Goal: Information Seeking & Learning: Learn about a topic

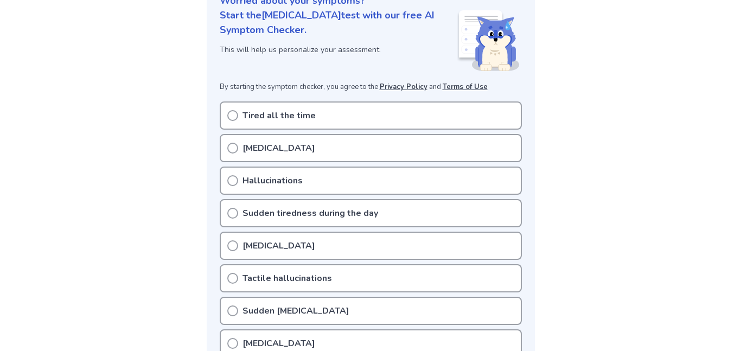
click at [257, 215] on p "Sudden tiredness during the day" at bounding box center [311, 213] width 136 height 13
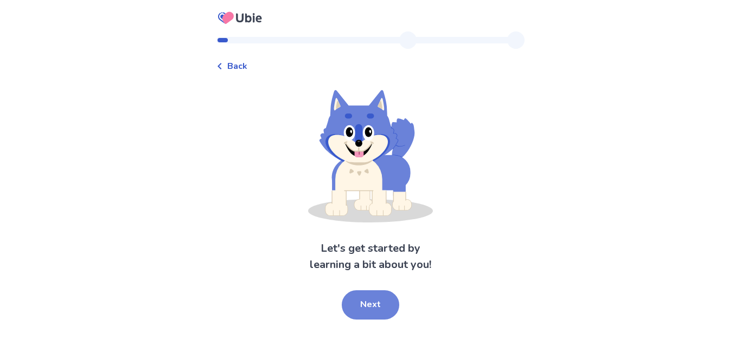
click at [361, 300] on button "Next" at bounding box center [371, 304] width 58 height 29
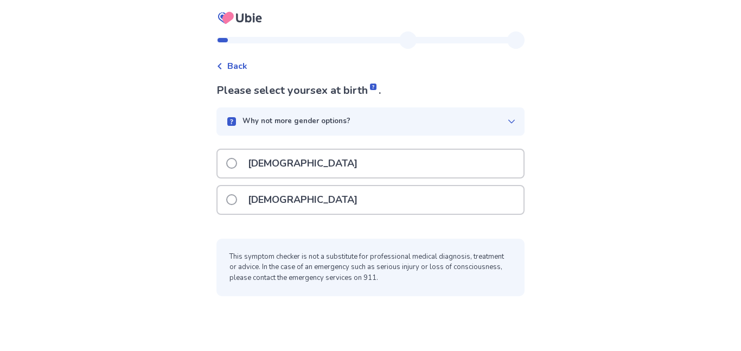
click at [300, 202] on div "[DEMOGRAPHIC_DATA]" at bounding box center [371, 200] width 306 height 28
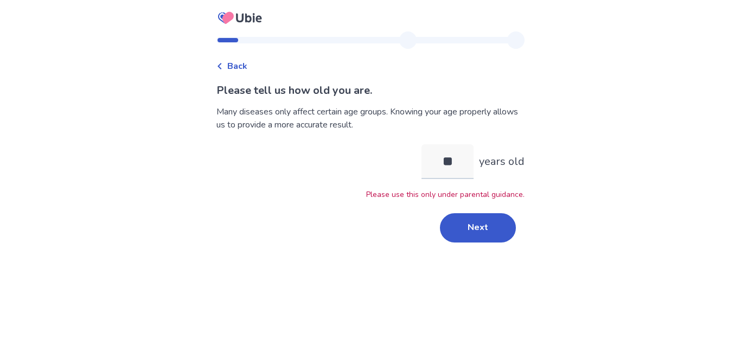
type input "*"
type input "**"
click at [490, 238] on button "Next" at bounding box center [478, 227] width 76 height 29
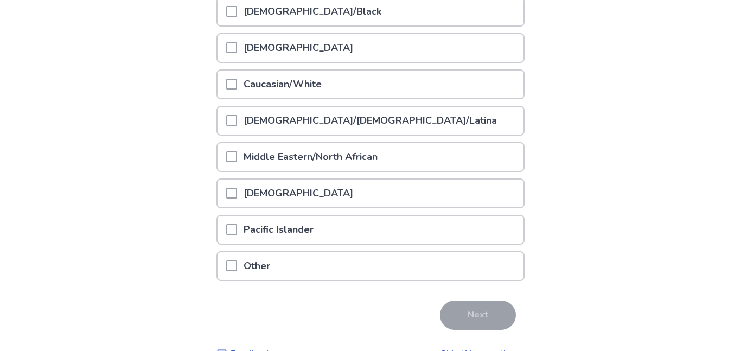
scroll to position [169, 0]
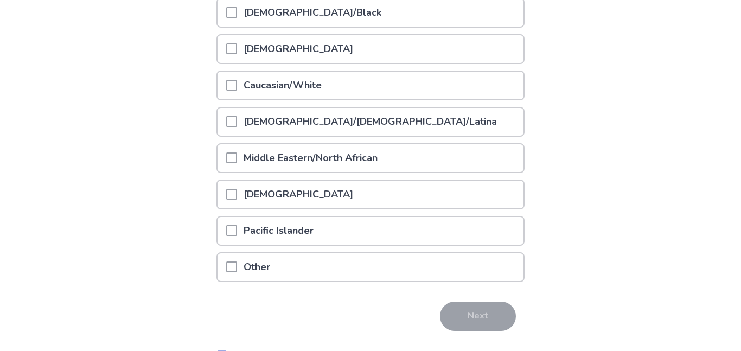
click at [360, 21] on p "[DEMOGRAPHIC_DATA]/Black" at bounding box center [312, 13] width 151 height 28
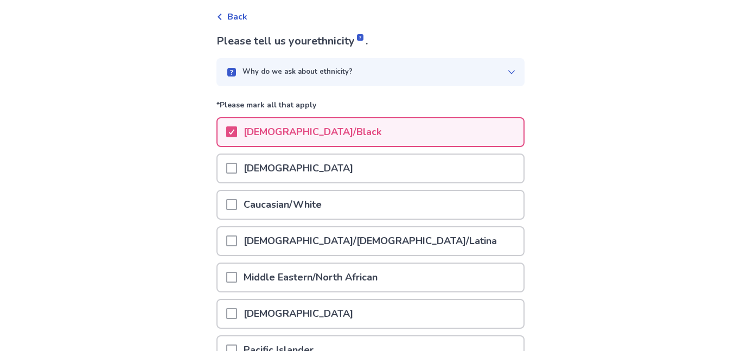
scroll to position [48, 0]
click at [341, 85] on div "Why do we ask about ethnicity?" at bounding box center [371, 73] width 308 height 28
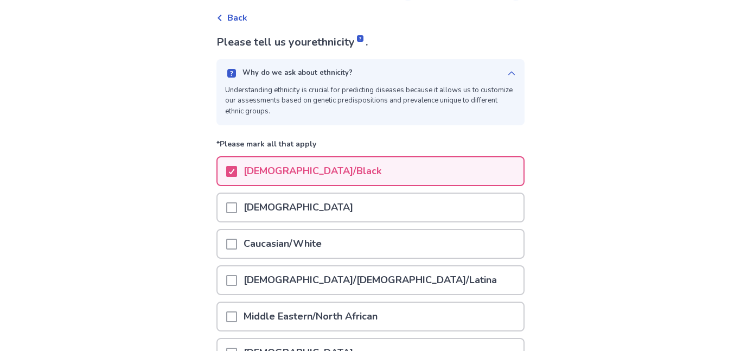
click at [402, 69] on div "Why do we ask about ethnicity?" at bounding box center [366, 73] width 282 height 11
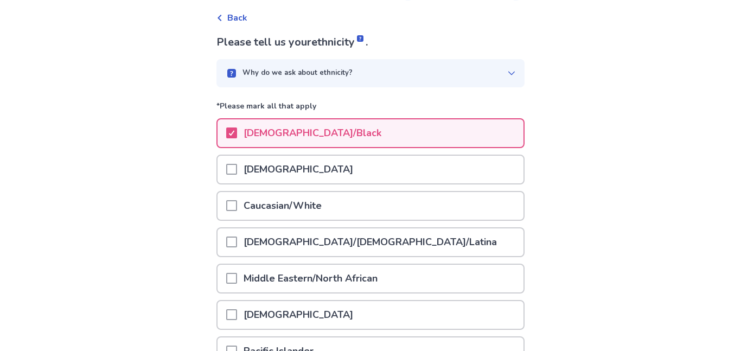
click at [384, 212] on div "Caucasian/White" at bounding box center [371, 206] width 306 height 28
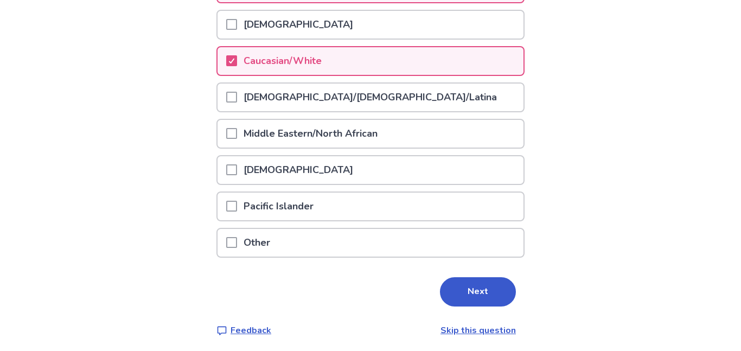
scroll to position [196, 0]
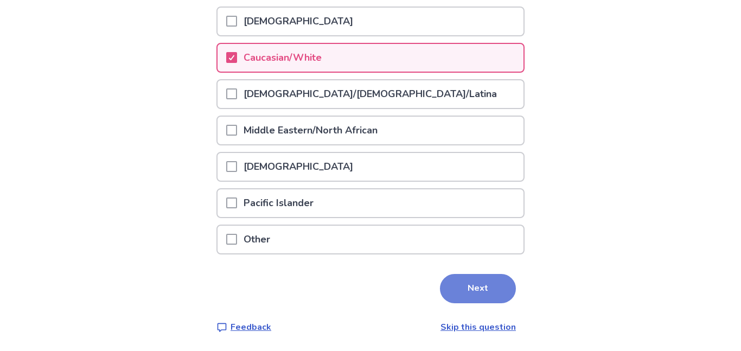
click at [443, 291] on button "Next" at bounding box center [478, 288] width 76 height 29
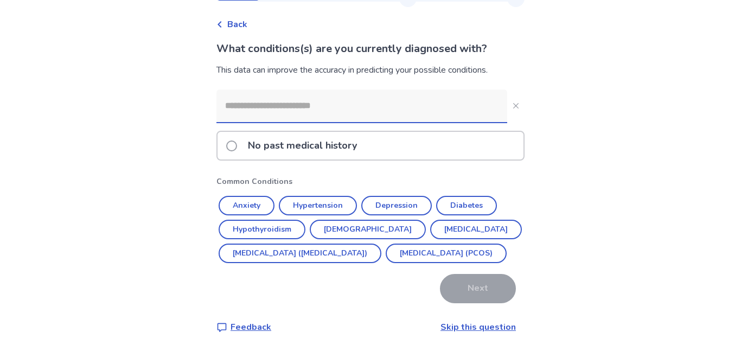
scroll to position [61, 0]
click at [325, 220] on button "Asthma" at bounding box center [368, 230] width 116 height 20
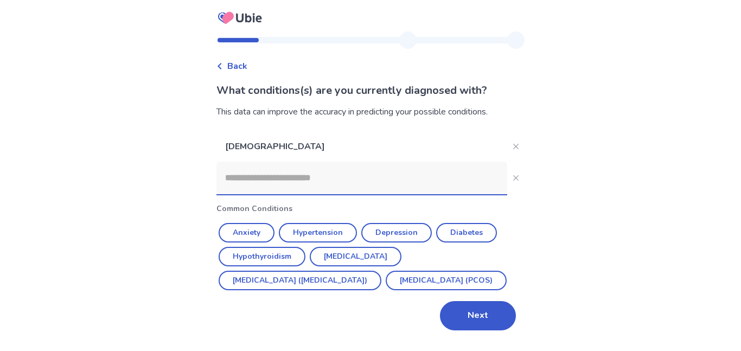
scroll to position [16, 0]
click at [466, 328] on button "Next" at bounding box center [478, 315] width 76 height 29
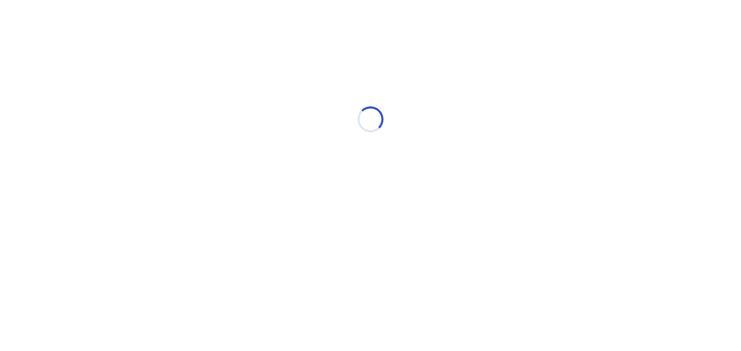
scroll to position [0, 0]
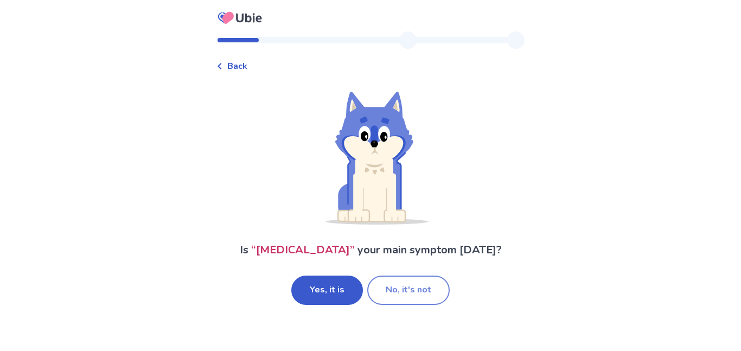
click at [387, 305] on button "No, it's not" at bounding box center [408, 290] width 82 height 29
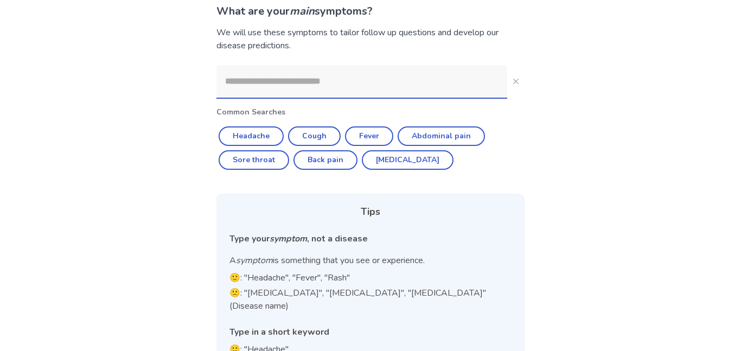
scroll to position [78, 0]
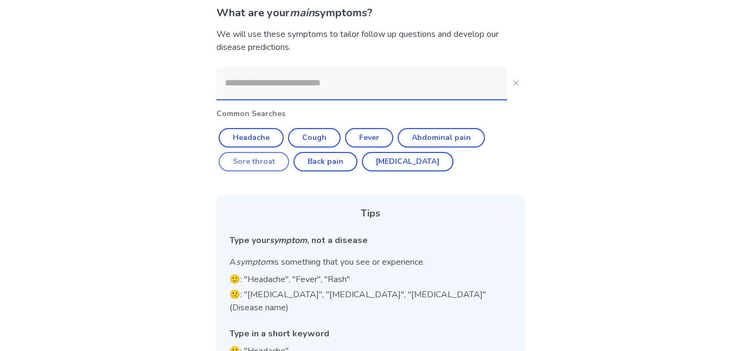
click at [240, 161] on button "Sore throat" at bounding box center [254, 162] width 71 height 20
type input "**********"
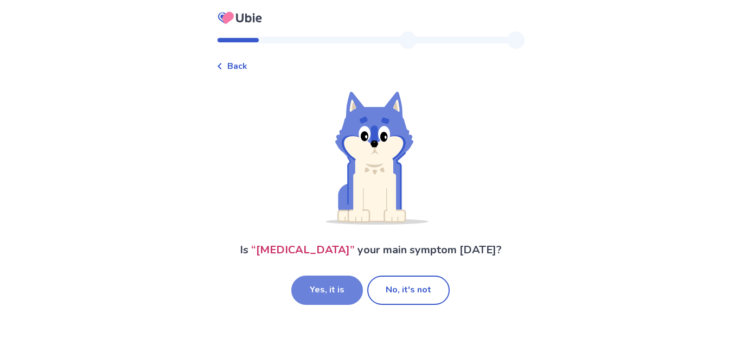
click at [319, 301] on button "Yes, it is" at bounding box center [327, 290] width 72 height 29
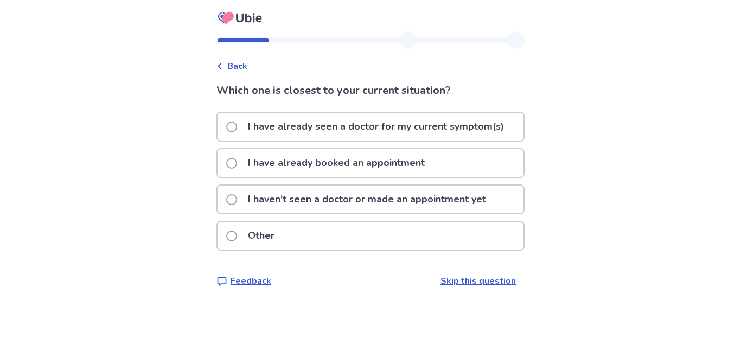
click at [266, 193] on p "I haven't seen a doctor or made an appointment yet" at bounding box center [366, 200] width 251 height 28
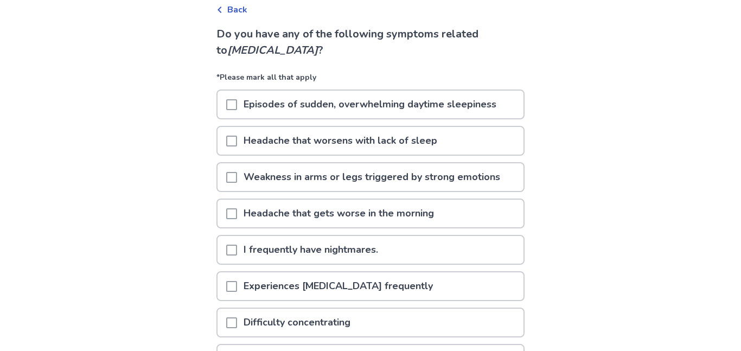
scroll to position [59, 0]
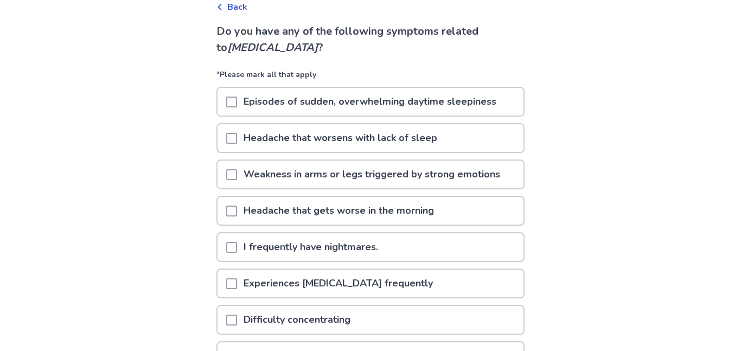
click at [336, 98] on p "Episodes of sudden, overwhelming daytime sleepiness" at bounding box center [370, 102] width 266 height 28
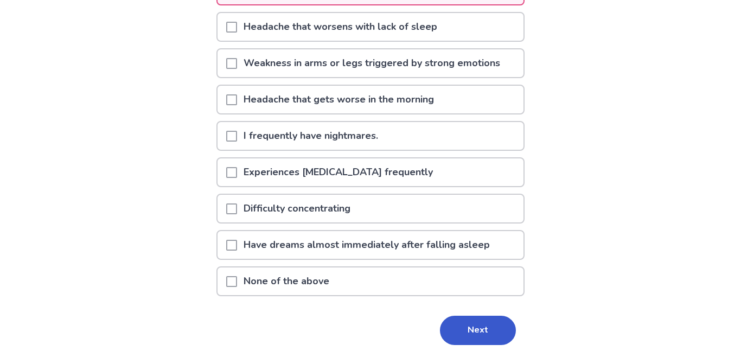
scroll to position [171, 0]
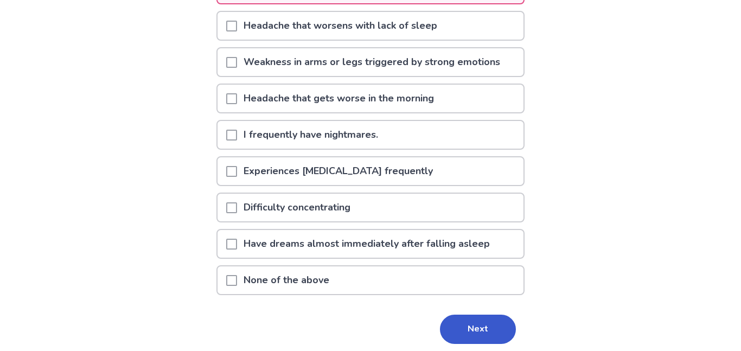
click at [266, 215] on p "Difficulty concentrating" at bounding box center [297, 208] width 120 height 28
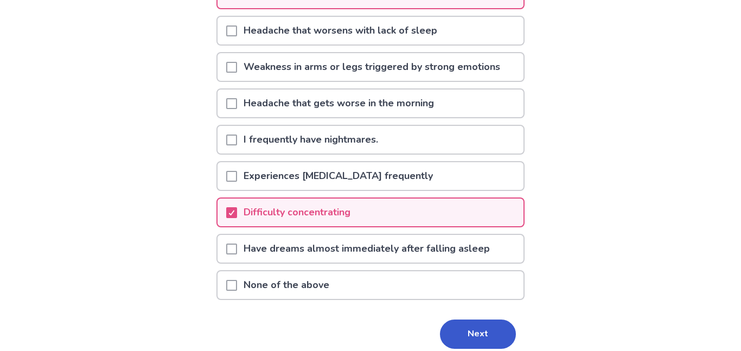
scroll to position [168, 0]
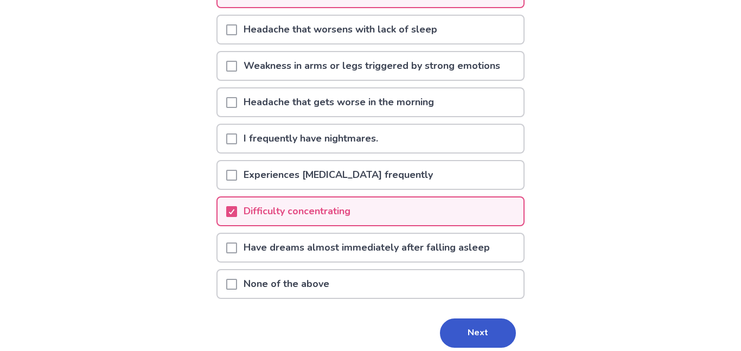
click at [275, 245] on p "Have dreams almost immediately after falling asleep" at bounding box center [366, 248] width 259 height 28
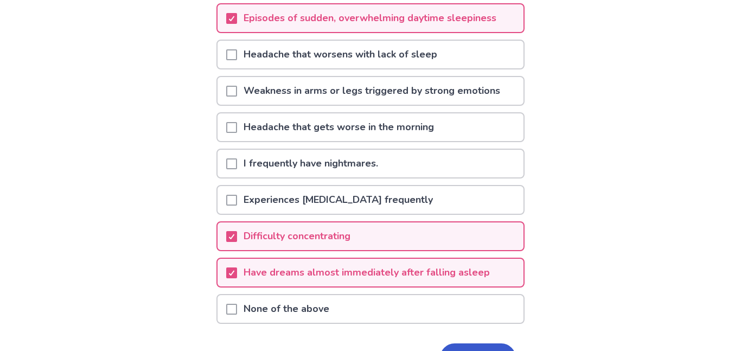
scroll to position [141, 0]
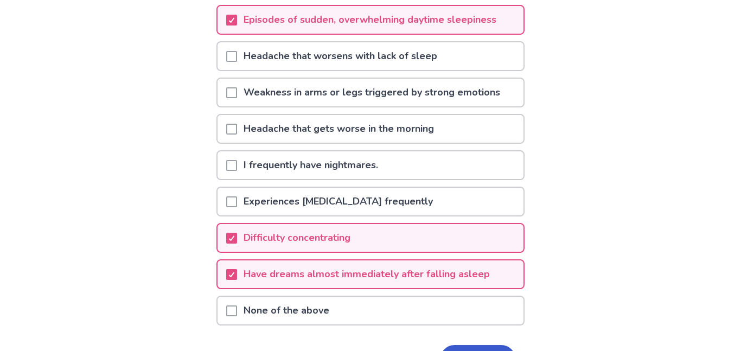
click at [468, 110] on div "Weakness in arms or legs triggered by strong emotions" at bounding box center [371, 96] width 308 height 36
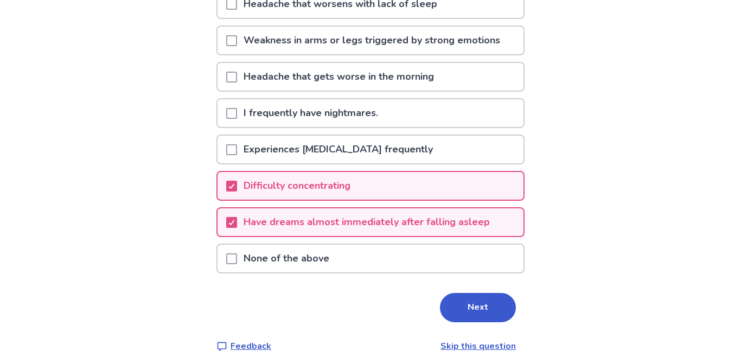
scroll to position [212, 0]
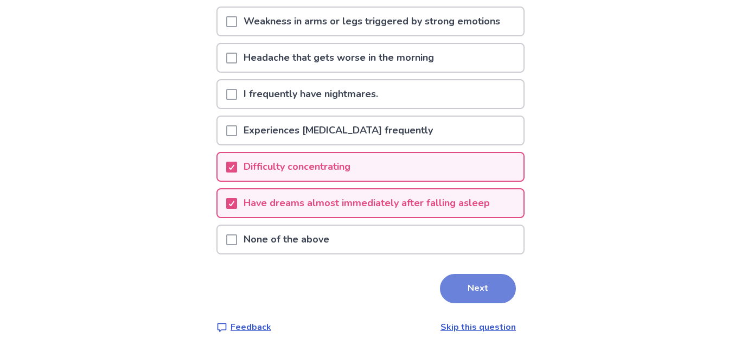
click at [476, 290] on button "Next" at bounding box center [478, 288] width 76 height 29
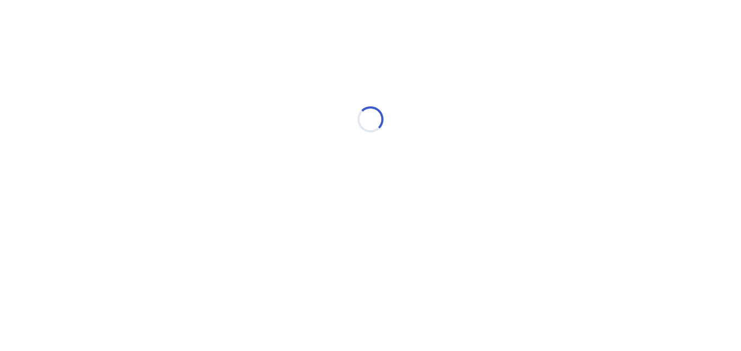
scroll to position [0, 0]
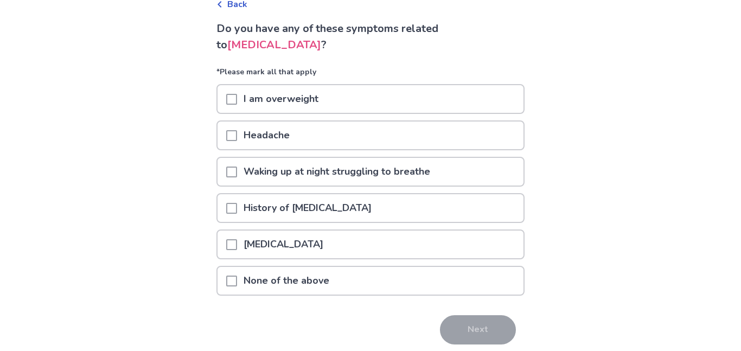
scroll to position [62, 0]
click at [268, 275] on p "None of the above" at bounding box center [286, 280] width 99 height 28
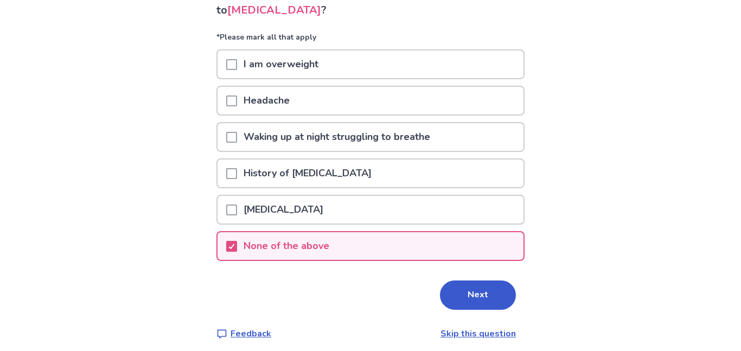
scroll to position [103, 0]
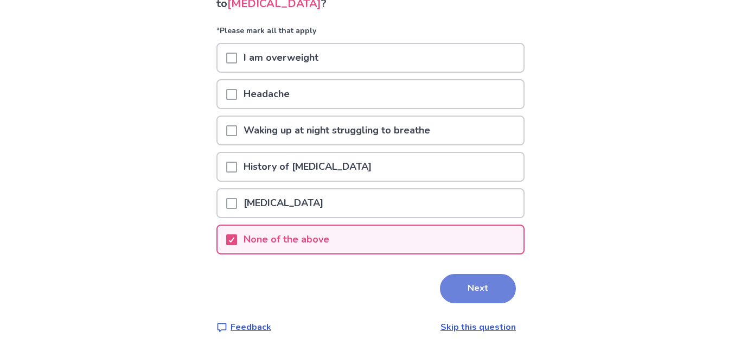
click at [443, 284] on button "Next" at bounding box center [478, 288] width 76 height 29
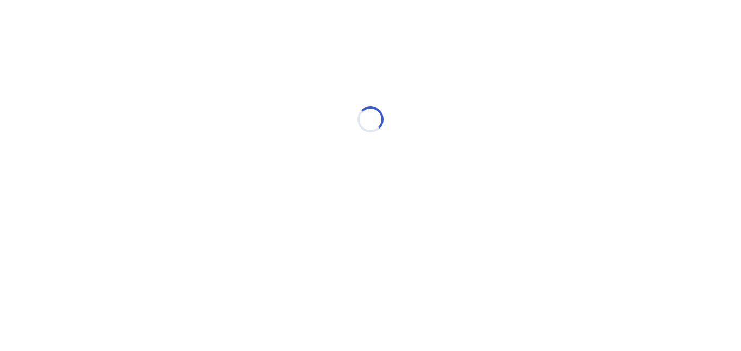
scroll to position [0, 0]
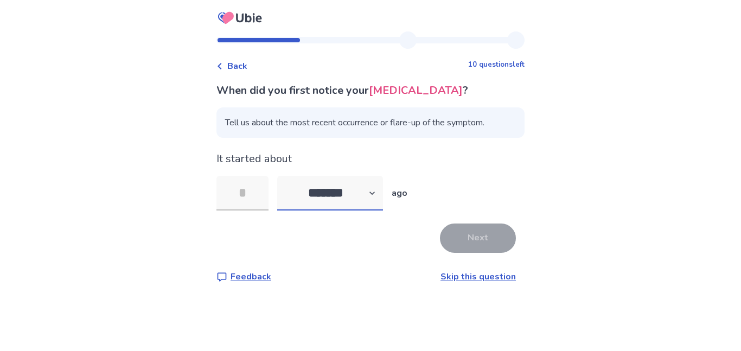
click at [371, 211] on select "******* ****** ******* ******** *******" at bounding box center [330, 193] width 106 height 35
click at [284, 192] on select "******* ****** ******* ******** *******" at bounding box center [330, 193] width 106 height 35
click at [257, 200] on input "tel" at bounding box center [243, 193] width 52 height 35
click at [366, 231] on div "When did you first notice your excessive daytime sleepiness ? Tell us about the…" at bounding box center [371, 182] width 308 height 201
click at [362, 211] on select "******* ****** ******* ******** *******" at bounding box center [330, 193] width 106 height 35
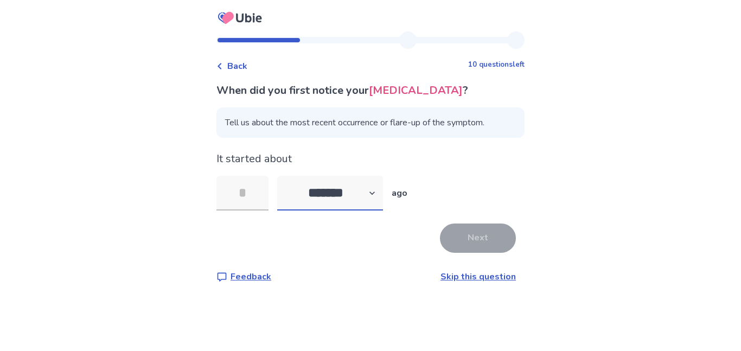
select select "*"
click at [284, 192] on select "******* ****** ******* ******** *******" at bounding box center [330, 193] width 106 height 35
click at [254, 211] on input "tel" at bounding box center [243, 193] width 52 height 35
type input "*"
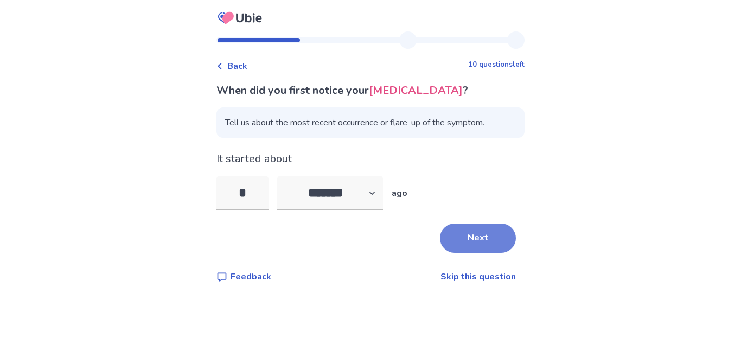
click at [449, 253] on button "Next" at bounding box center [478, 238] width 76 height 29
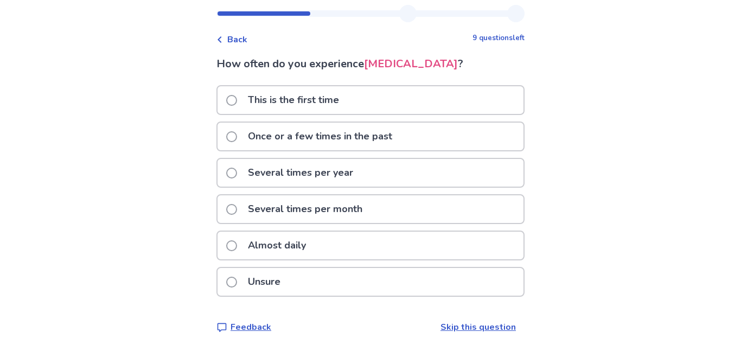
scroll to position [43, 0]
click at [286, 250] on p "Almost daily" at bounding box center [276, 246] width 71 height 28
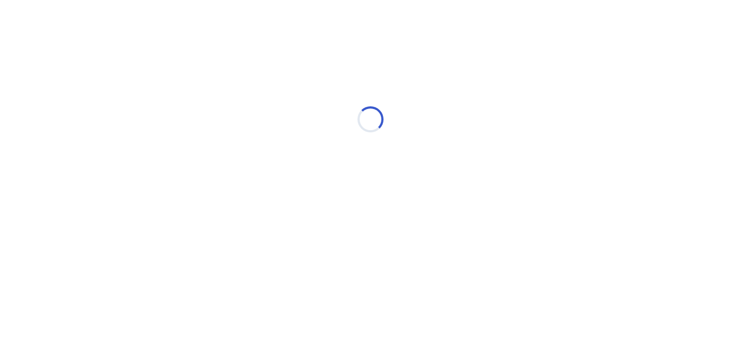
scroll to position [0, 0]
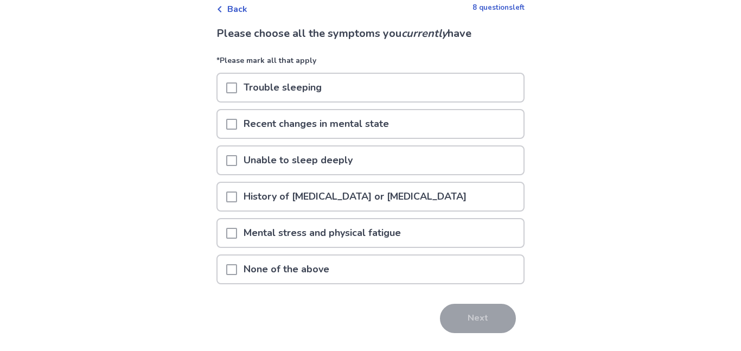
scroll to position [59, 0]
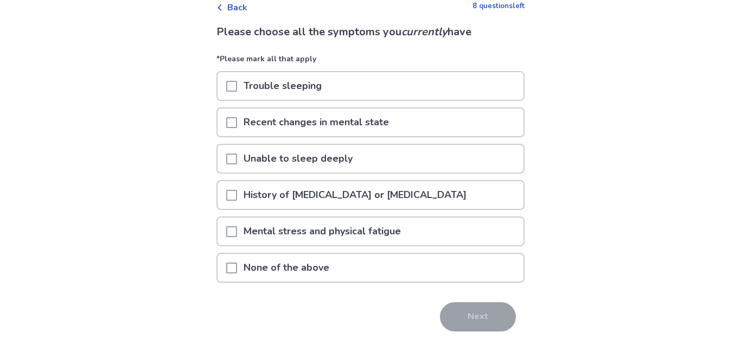
click at [479, 135] on div "Recent changes in mental state" at bounding box center [371, 123] width 306 height 28
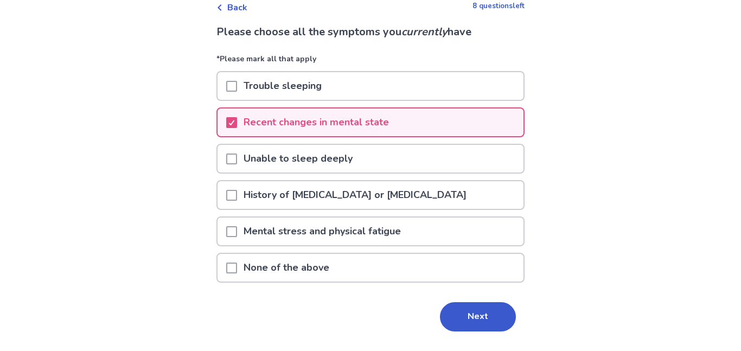
click at [393, 160] on div "Unable to sleep deeply" at bounding box center [371, 159] width 306 height 28
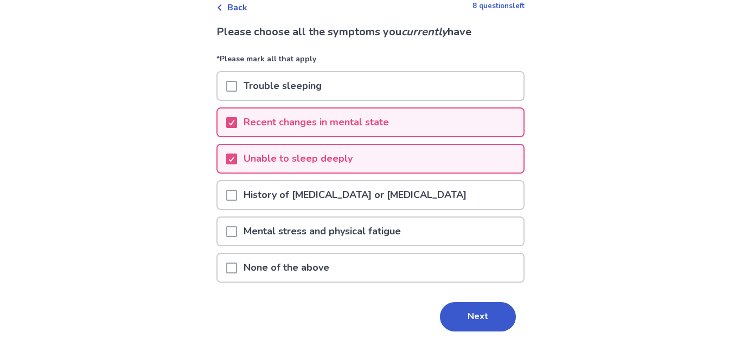
click at [372, 93] on div "Trouble sleeping" at bounding box center [371, 86] width 306 height 28
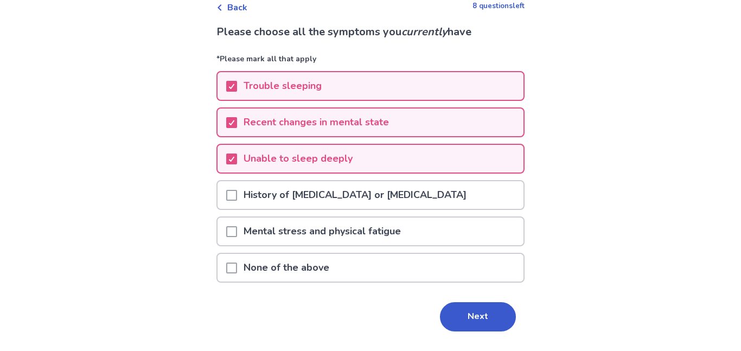
scroll to position [85, 0]
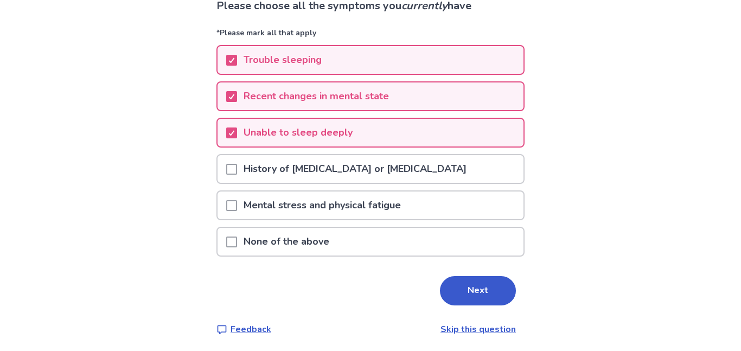
click at [645, 217] on div "Back 8 questions left Please choose all the symptoms you currently have *Please…" at bounding box center [370, 134] width 741 height 438
click at [419, 203] on div "Mental stress and physical fatigue" at bounding box center [371, 206] width 306 height 28
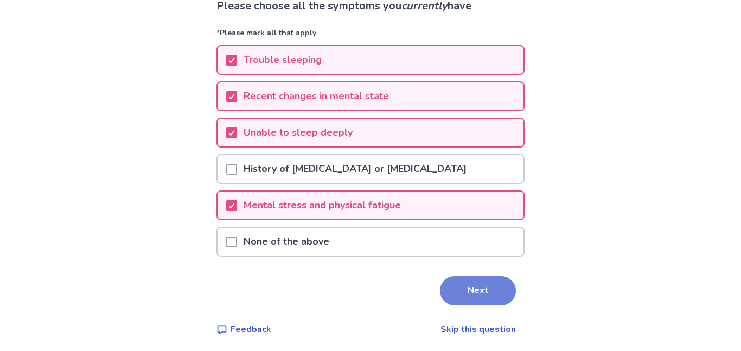
click at [463, 280] on button "Next" at bounding box center [478, 290] width 76 height 29
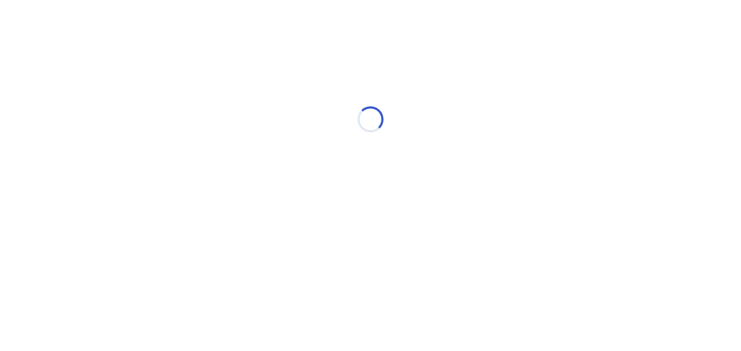
scroll to position [0, 0]
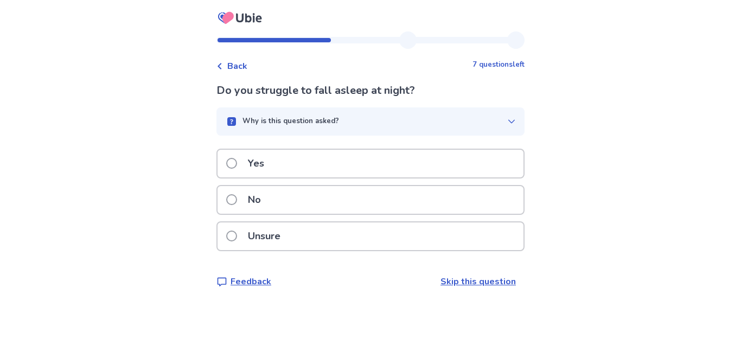
click at [316, 205] on div "No" at bounding box center [371, 200] width 306 height 28
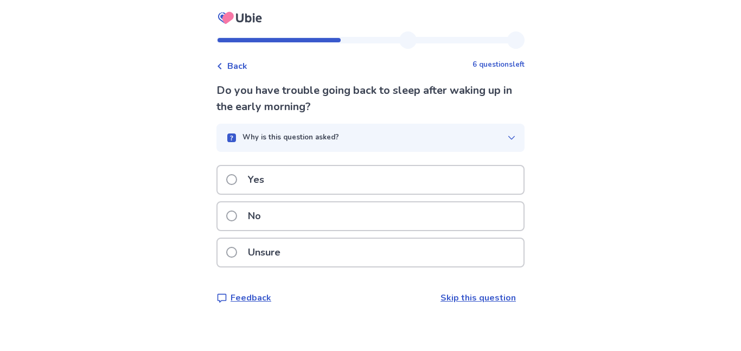
click at [321, 247] on div "Unsure" at bounding box center [371, 253] width 306 height 28
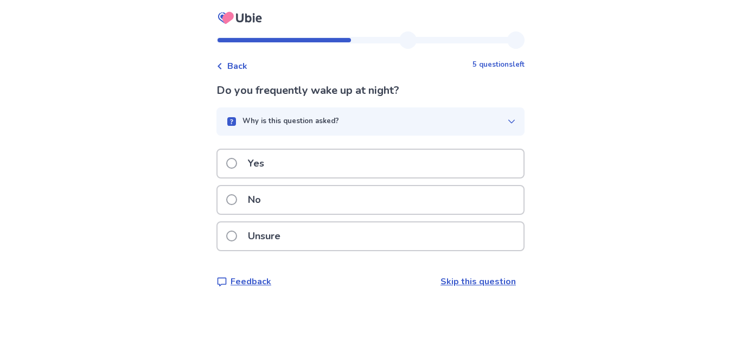
click at [638, 209] on div "Back 5 questions left Do you frequently wake up at night? Why is this question …" at bounding box center [370, 175] width 741 height 351
click at [397, 157] on div "Yes" at bounding box center [371, 164] width 306 height 28
click at [395, 237] on div "Unsure" at bounding box center [371, 236] width 306 height 28
click at [362, 231] on div "Unsure" at bounding box center [371, 236] width 306 height 28
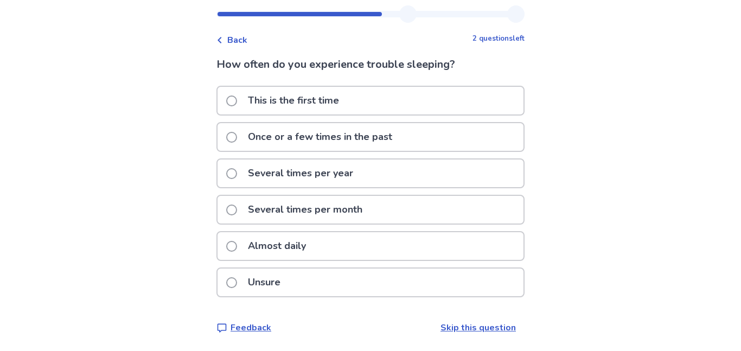
scroll to position [27, 0]
click at [388, 216] on div "Several times per month" at bounding box center [371, 209] width 306 height 28
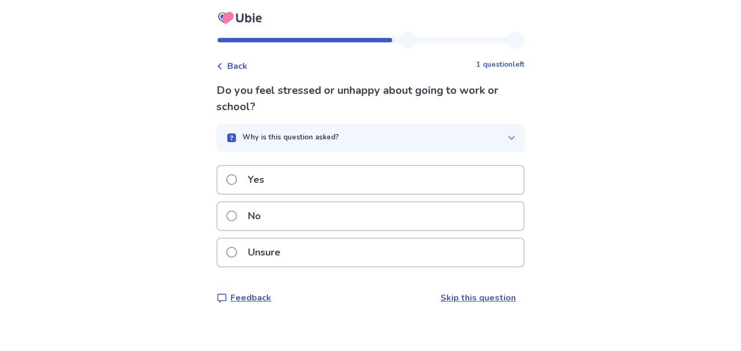
click at [409, 249] on div "Unsure" at bounding box center [371, 253] width 306 height 28
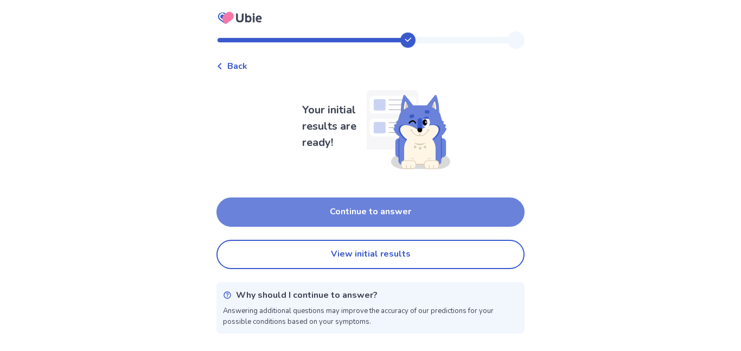
click at [467, 211] on button "Continue to answer" at bounding box center [371, 212] width 308 height 29
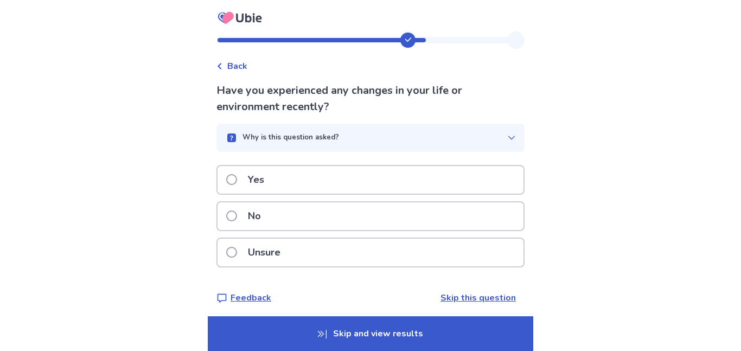
scroll to position [5, 0]
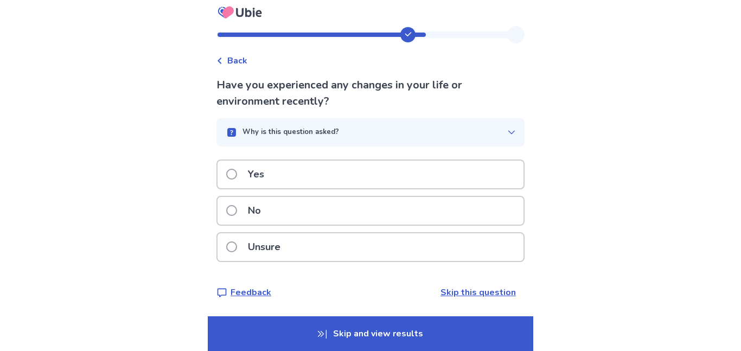
click at [304, 252] on div "Unsure" at bounding box center [371, 247] width 306 height 28
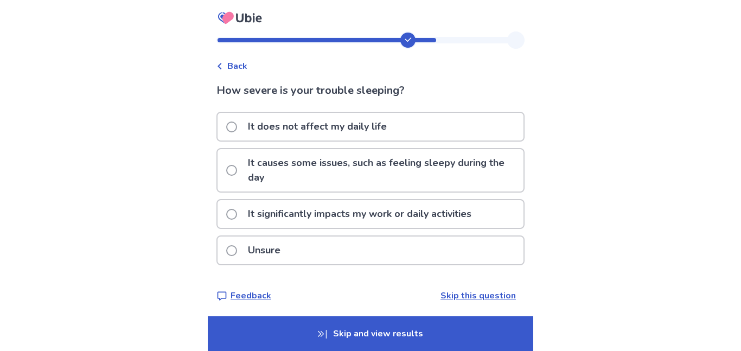
scroll to position [3, 0]
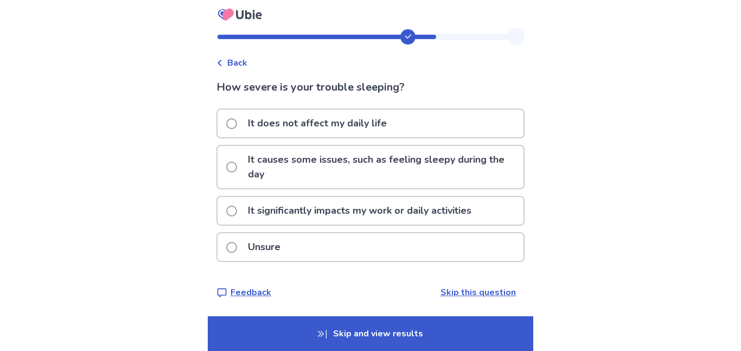
click at [379, 175] on p "It causes some issues, such as feeling sleepy during the day" at bounding box center [382, 167] width 282 height 42
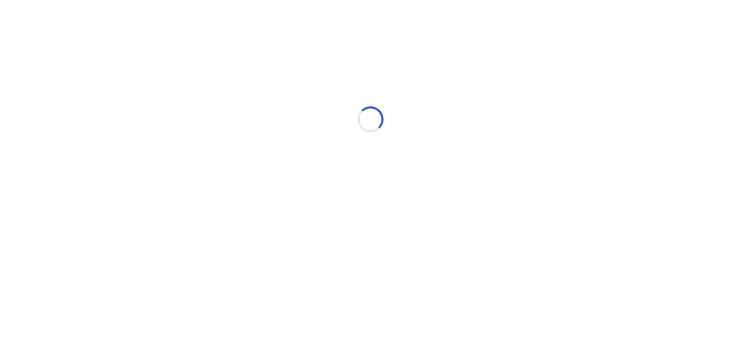
scroll to position [0, 0]
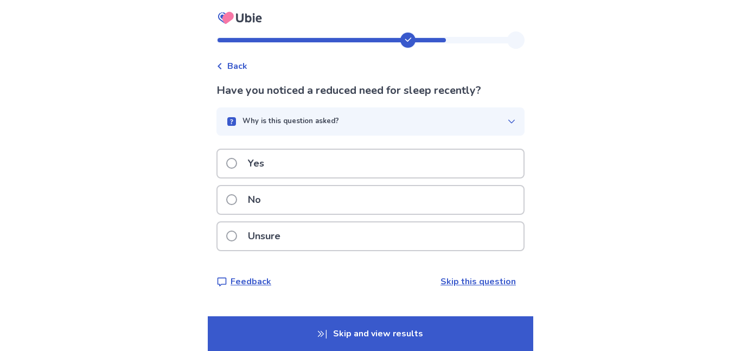
click at [306, 209] on div "No" at bounding box center [371, 200] width 306 height 28
click at [242, 227] on label "Unsure" at bounding box center [256, 236] width 61 height 28
click at [319, 163] on div "Yes" at bounding box center [371, 164] width 306 height 28
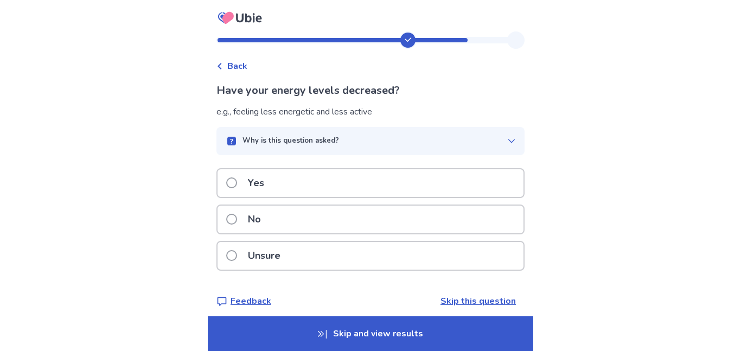
click at [251, 257] on p "Unsure" at bounding box center [264, 256] width 46 height 28
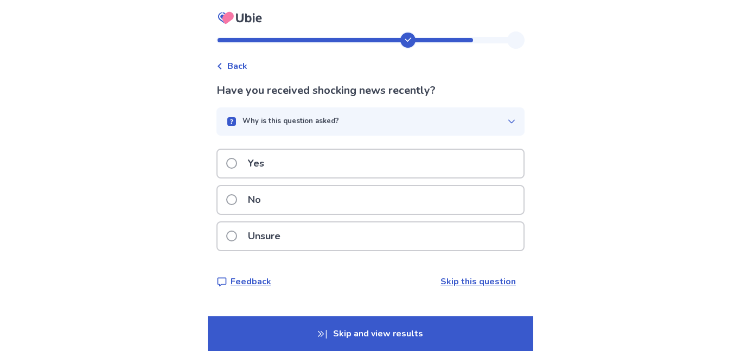
click at [277, 205] on div "No" at bounding box center [371, 200] width 306 height 28
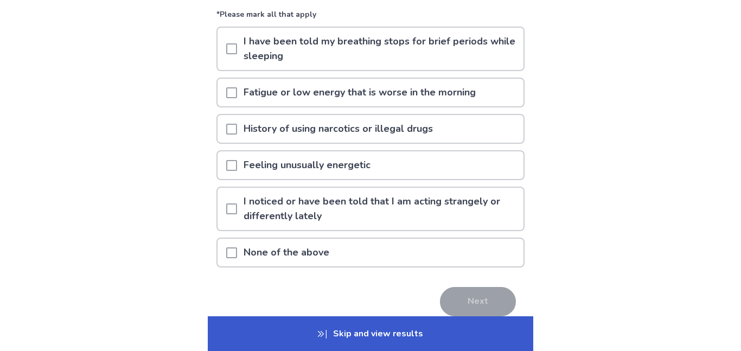
scroll to position [109, 0]
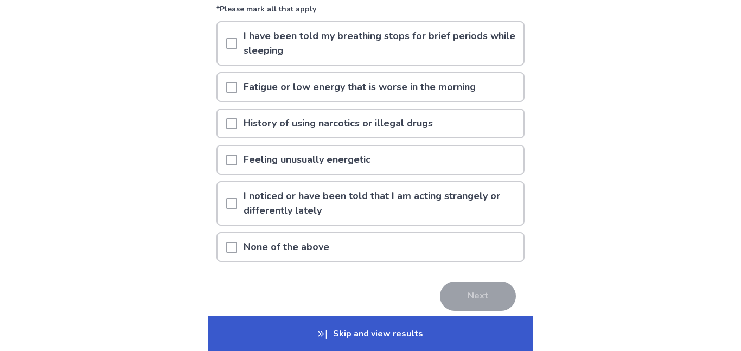
click at [372, 87] on p "Fatigue or low energy that is worse in the morning" at bounding box center [359, 87] width 245 height 28
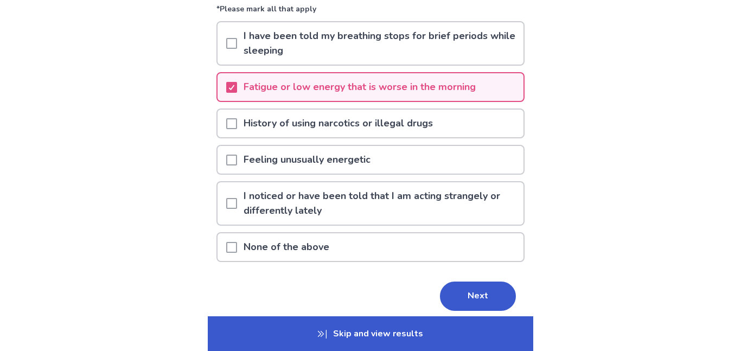
click at [385, 161] on div "Feeling unusually energetic" at bounding box center [371, 160] width 306 height 28
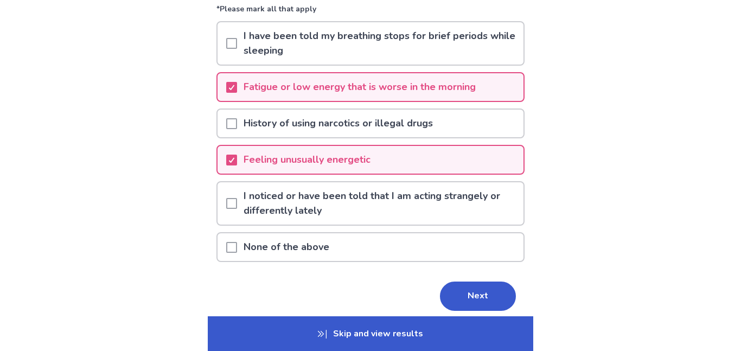
click at [370, 206] on p "I noticed or have been told that I am acting strangely or differently lately" at bounding box center [380, 203] width 287 height 42
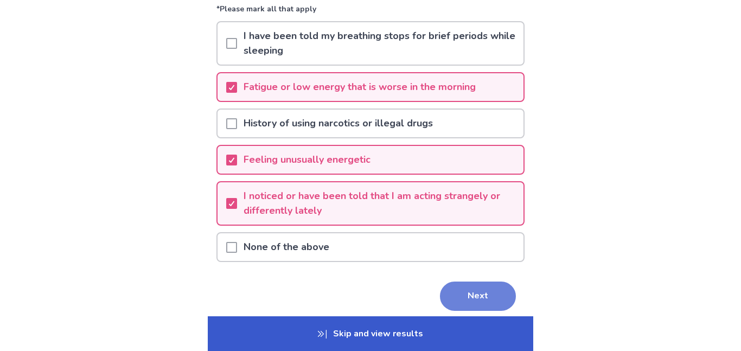
click at [470, 295] on button "Next" at bounding box center [478, 296] width 76 height 29
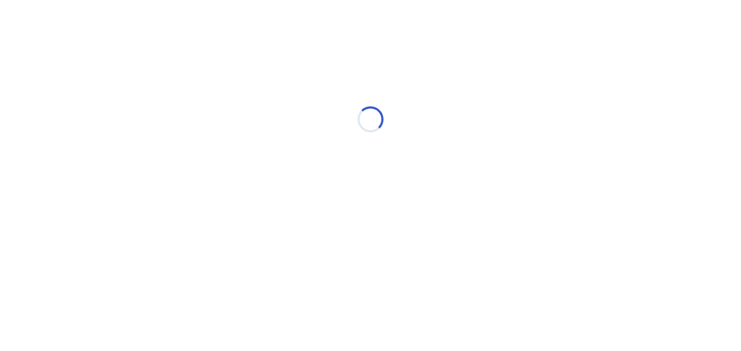
scroll to position [0, 0]
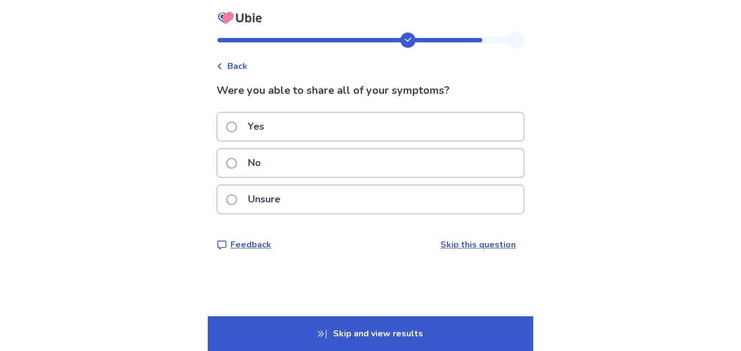
click at [264, 192] on p "Unsure" at bounding box center [264, 200] width 46 height 28
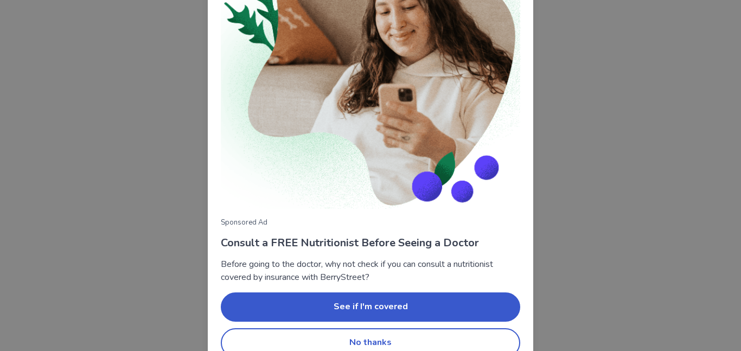
scroll to position [124, 0]
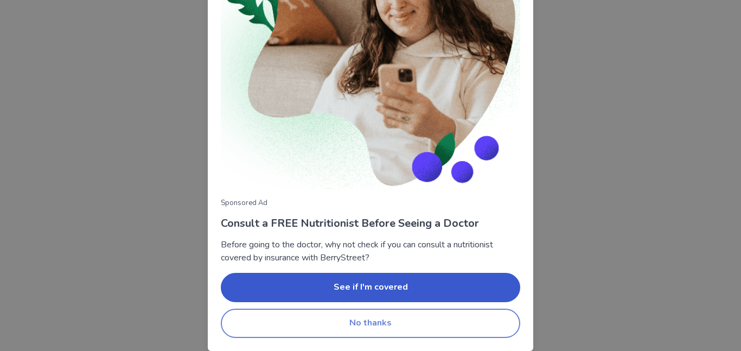
click at [326, 335] on button "No thanks" at bounding box center [371, 323] width 300 height 29
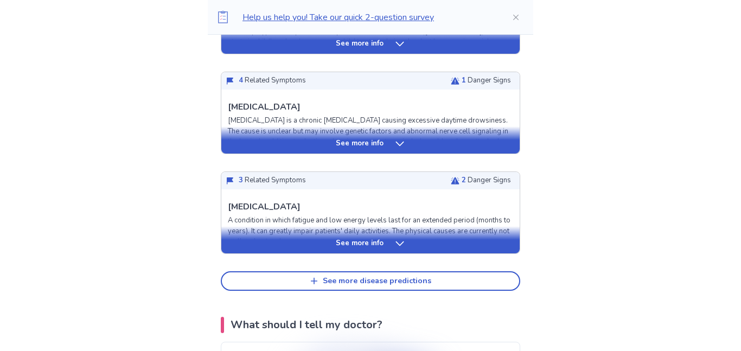
scroll to position [474, 0]
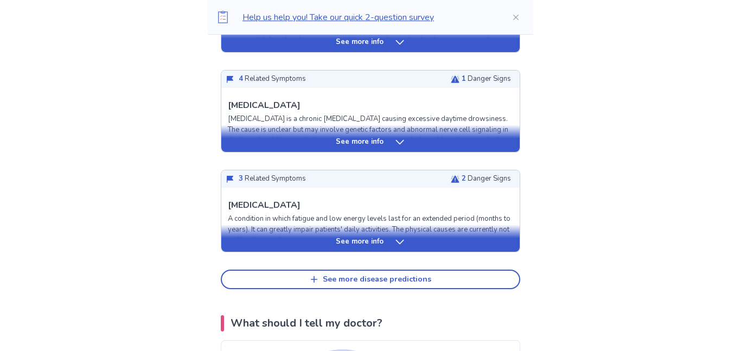
click at [365, 245] on p "See more info" at bounding box center [360, 242] width 48 height 11
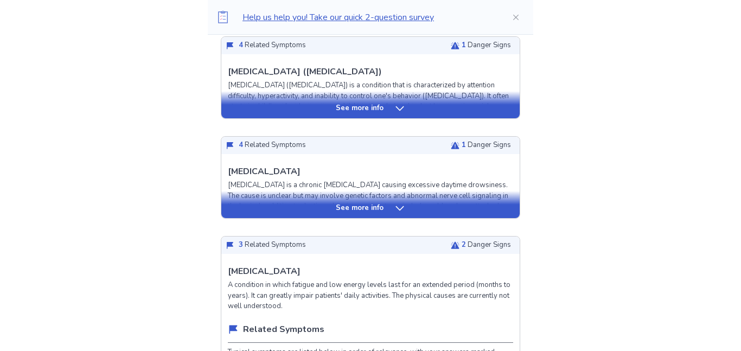
scroll to position [405, 0]
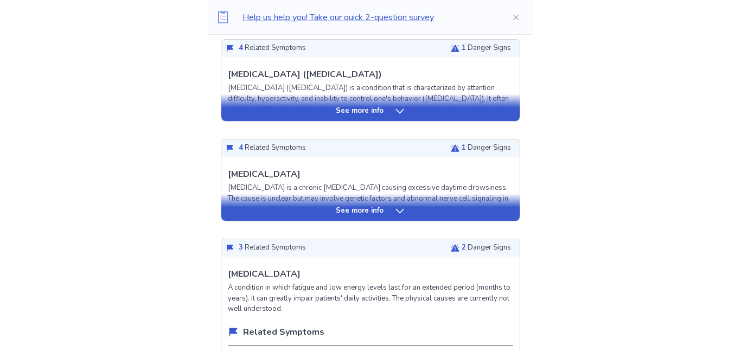
click at [340, 212] on p "See more info" at bounding box center [360, 211] width 48 height 11
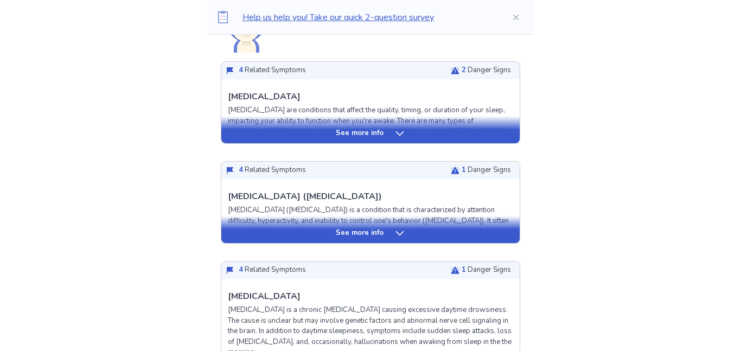
scroll to position [282, 0]
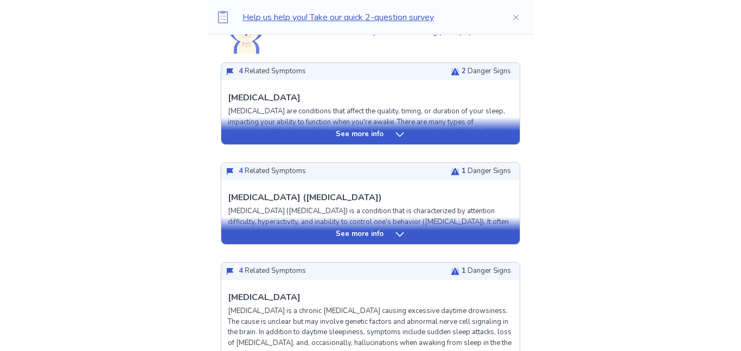
click at [354, 131] on p "See more info" at bounding box center [360, 134] width 48 height 11
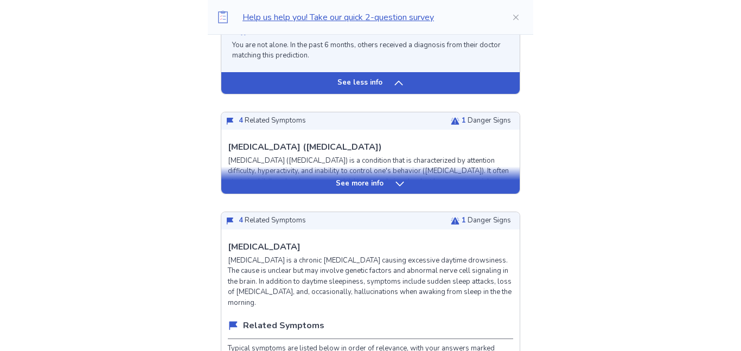
scroll to position [956, 0]
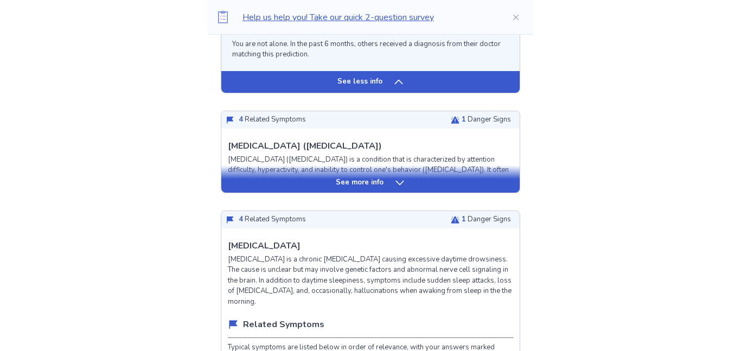
click at [374, 188] on p "See more info" at bounding box center [360, 182] width 48 height 11
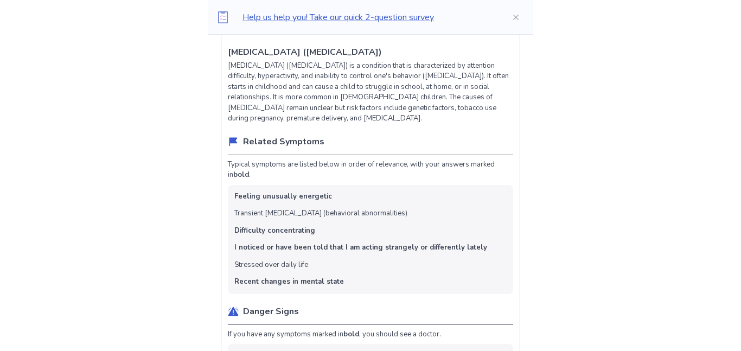
scroll to position [1049, 0]
